Goal: Register for event/course

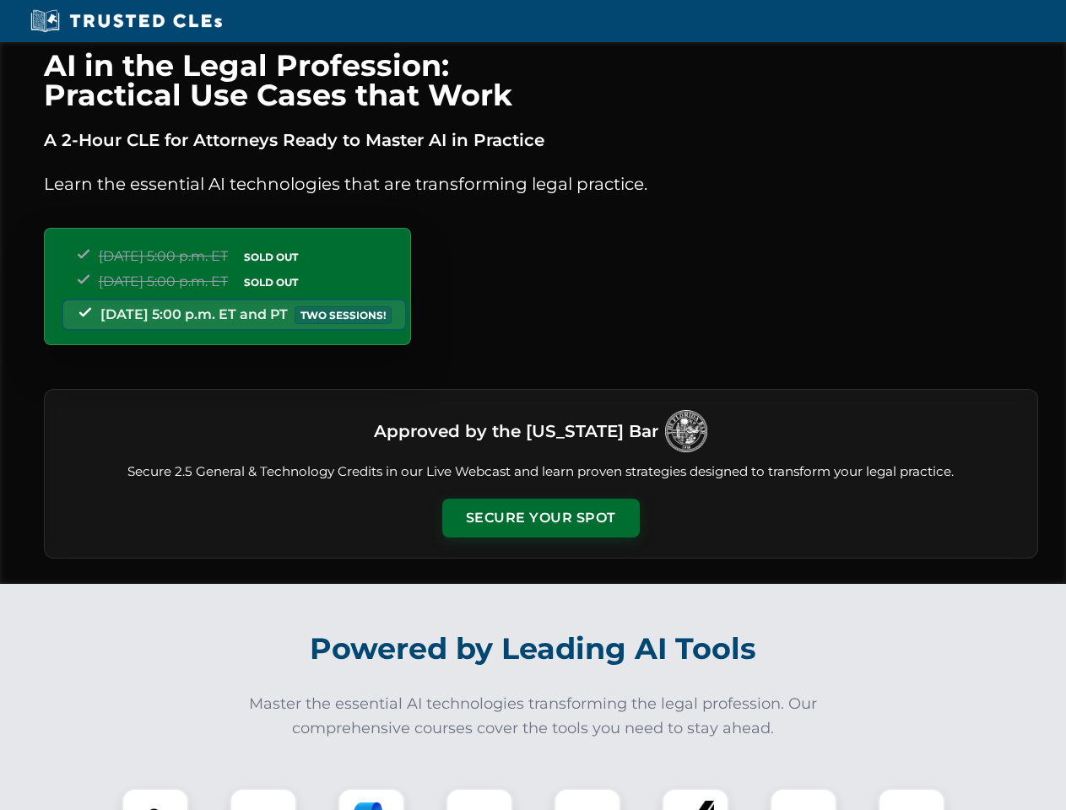
click at [540, 518] on button "Secure Your Spot" at bounding box center [540, 518] width 197 height 39
click at [155, 799] on img at bounding box center [155, 822] width 49 height 49
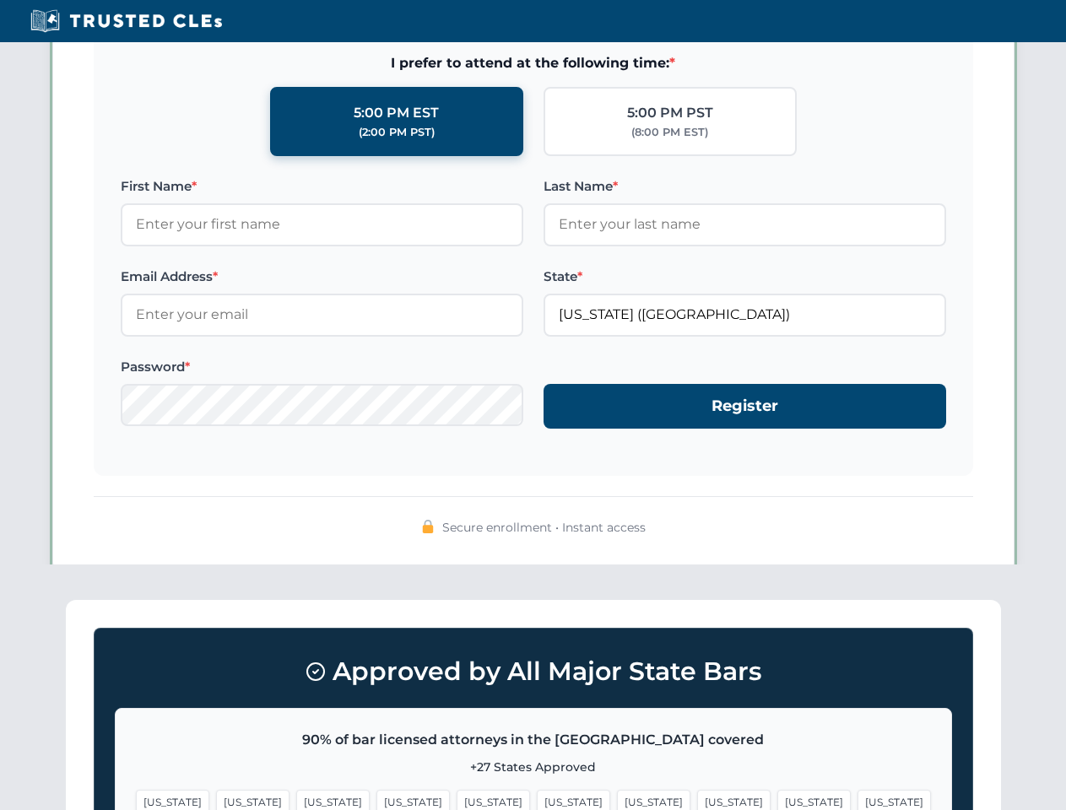
click at [617, 799] on span "[US_STATE]" at bounding box center [653, 802] width 73 height 24
click at [777, 799] on span "[US_STATE]" at bounding box center [813, 802] width 73 height 24
